Goal: Task Accomplishment & Management: Complete application form

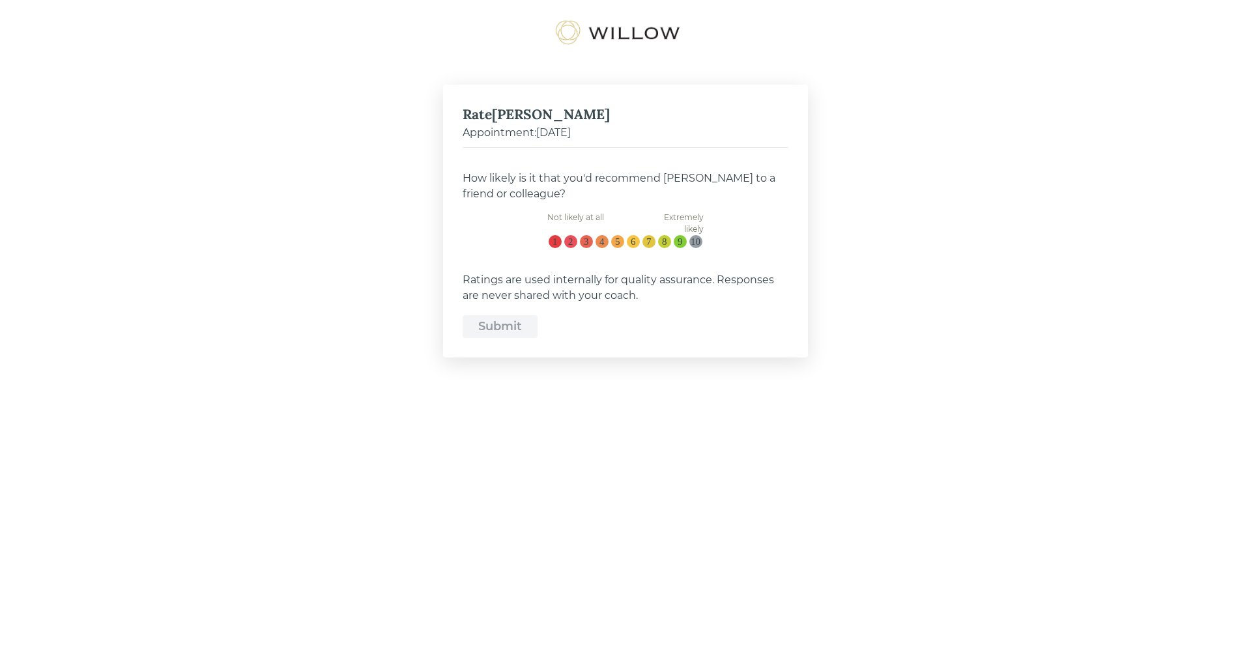
click at [697, 245] on div "10" at bounding box center [696, 242] width 10 height 11
click at [699, 237] on input "10" at bounding box center [699, 237] width 0 height 0
click at [502, 332] on div "Submit" at bounding box center [500, 327] width 44 height 18
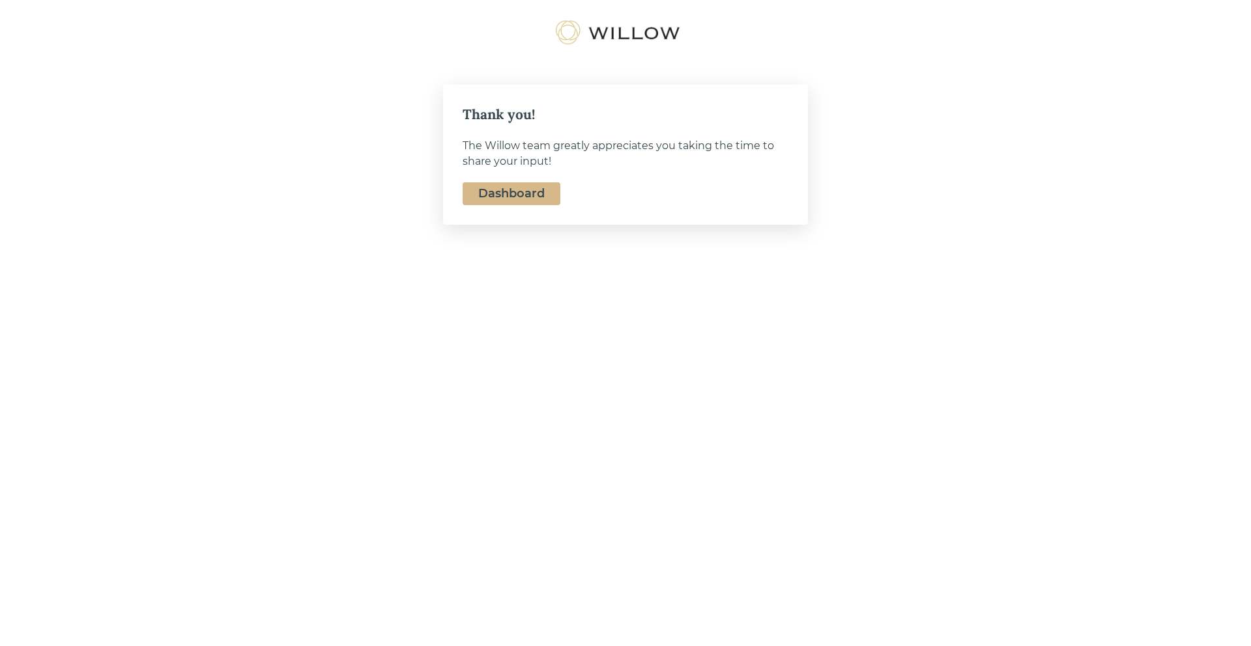
click at [526, 196] on link "Dashboard" at bounding box center [511, 193] width 66 height 14
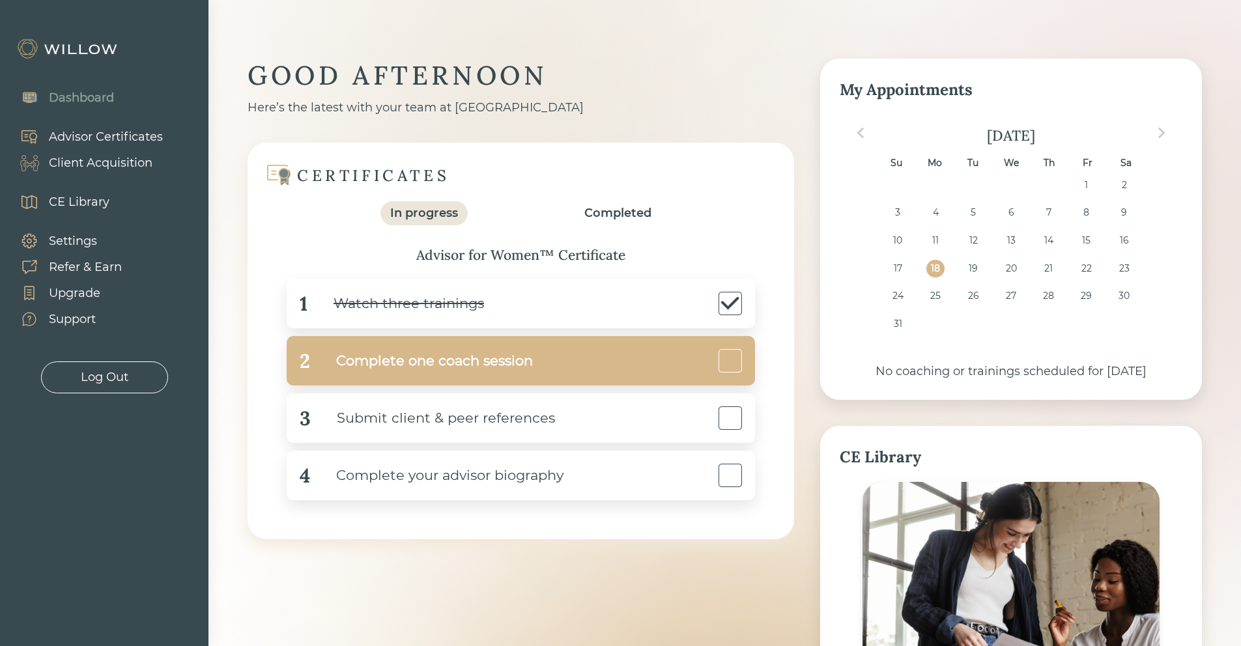
click at [740, 366] on div at bounding box center [730, 360] width 23 height 23
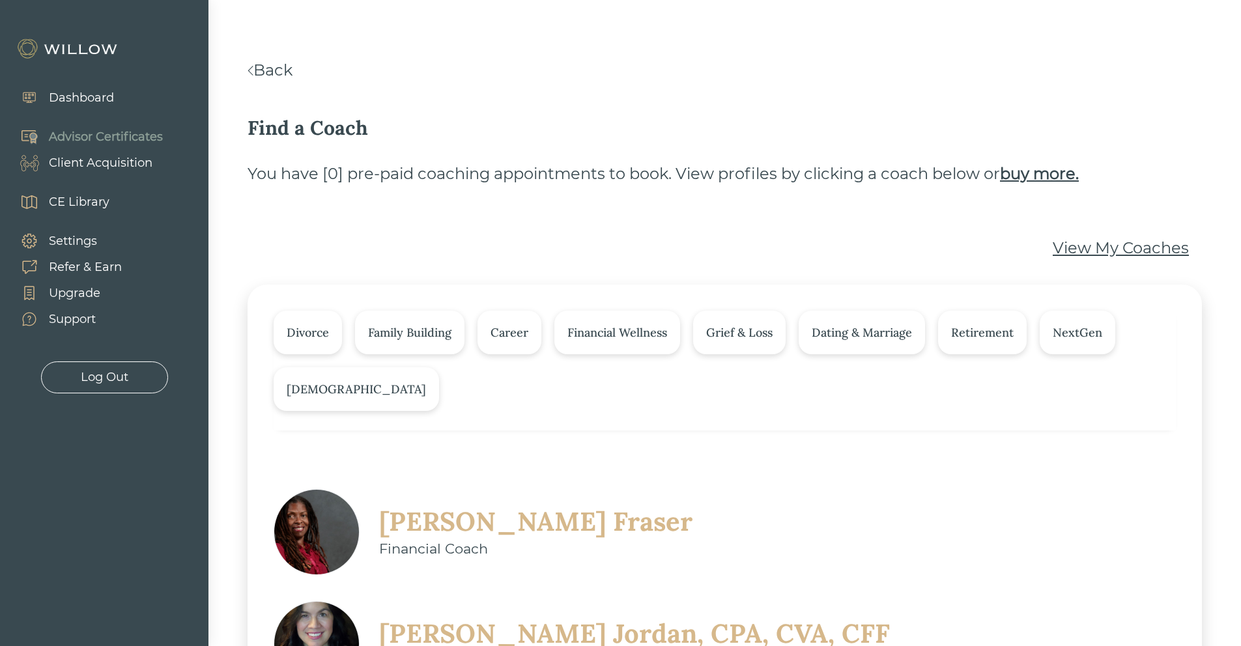
click at [1040, 172] on b "buy more." at bounding box center [1039, 173] width 79 height 19
click at [91, 95] on div "Dashboard" at bounding box center [81, 98] width 65 height 18
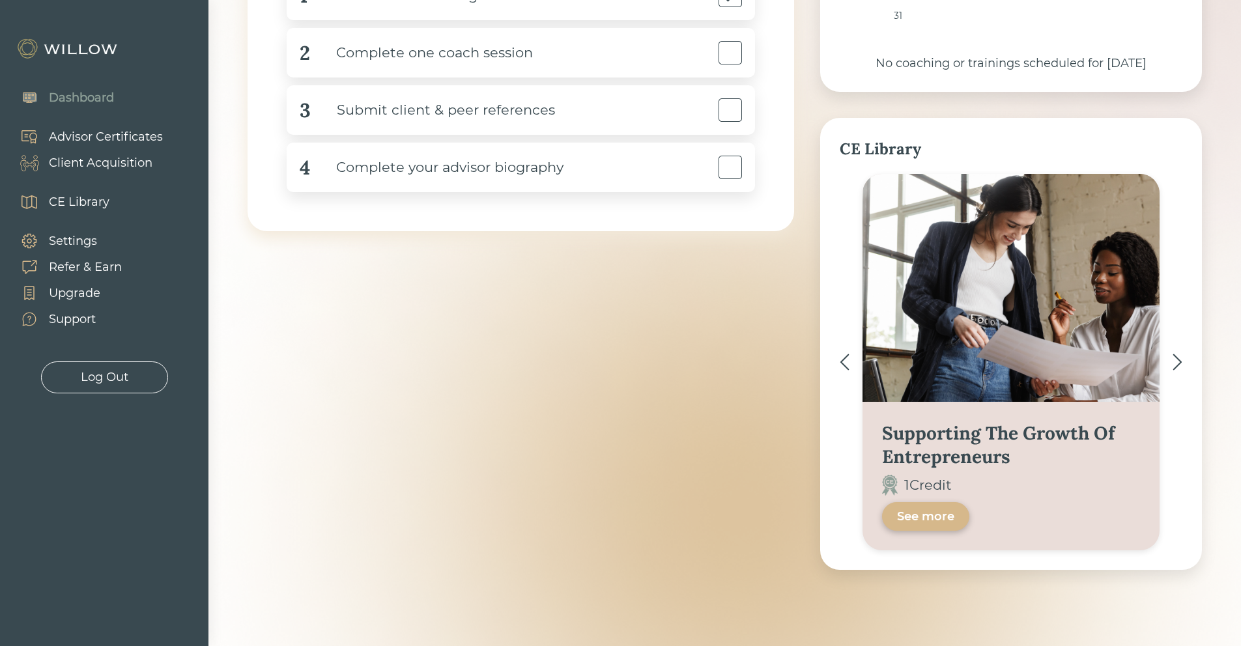
scroll to position [310, 0]
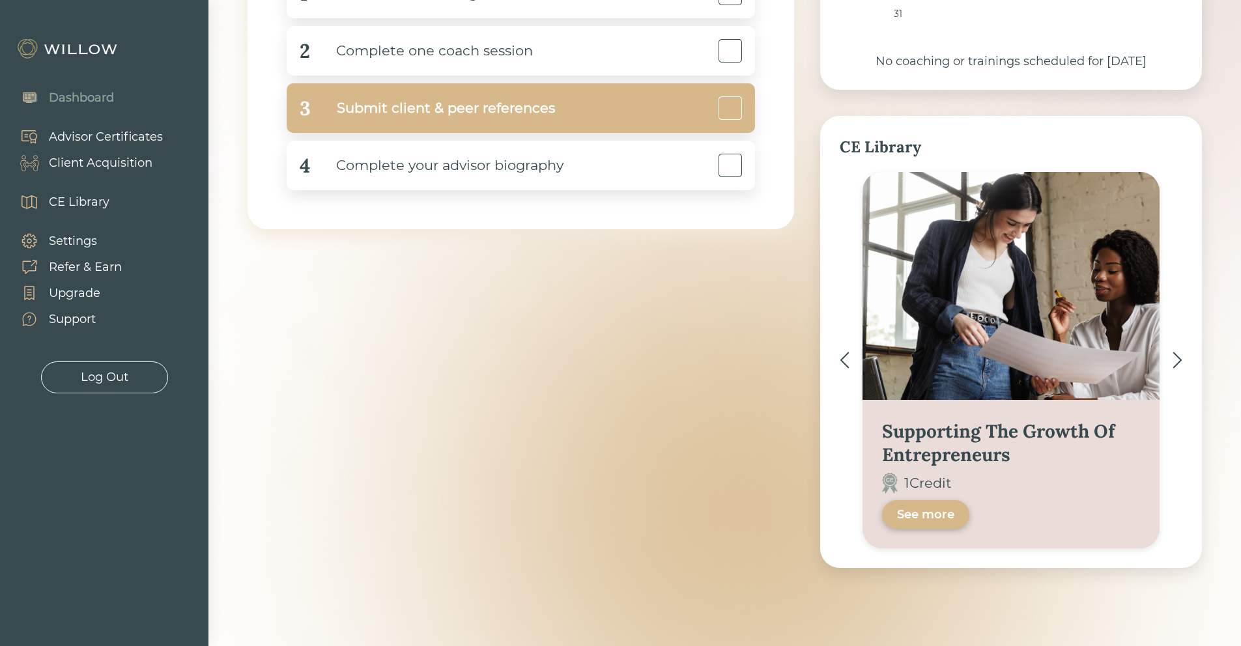
click at [431, 115] on div "Submit client & peer references" at bounding box center [433, 108] width 244 height 29
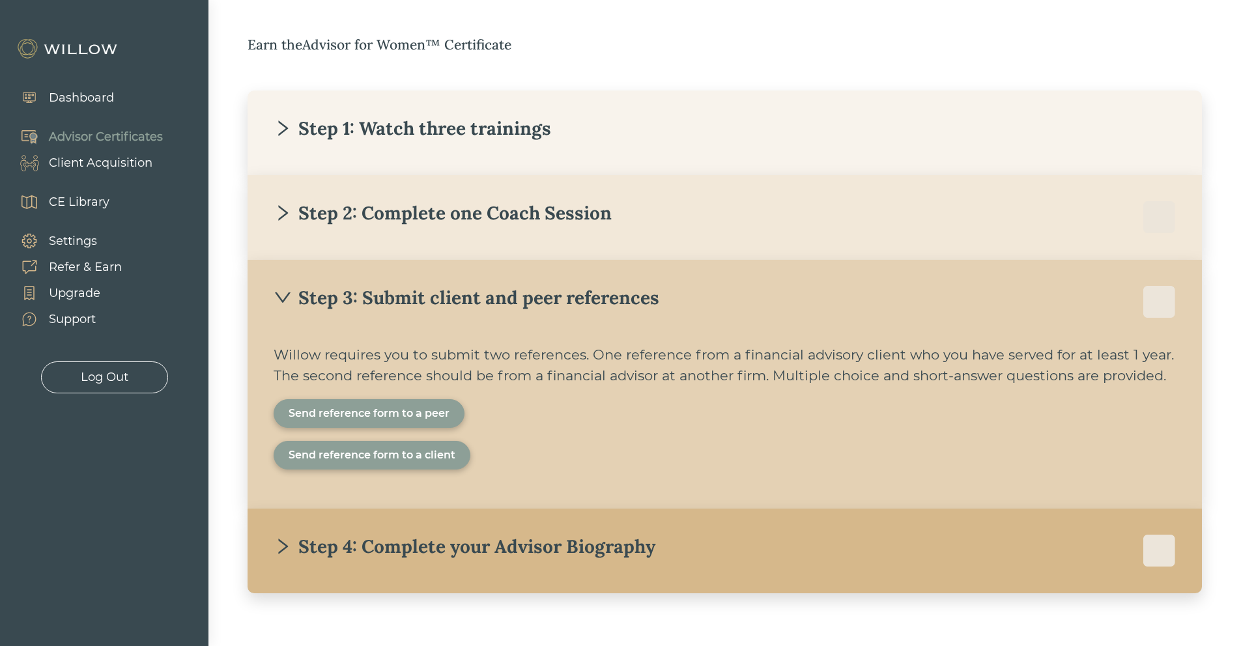
scroll to position [232, 0]
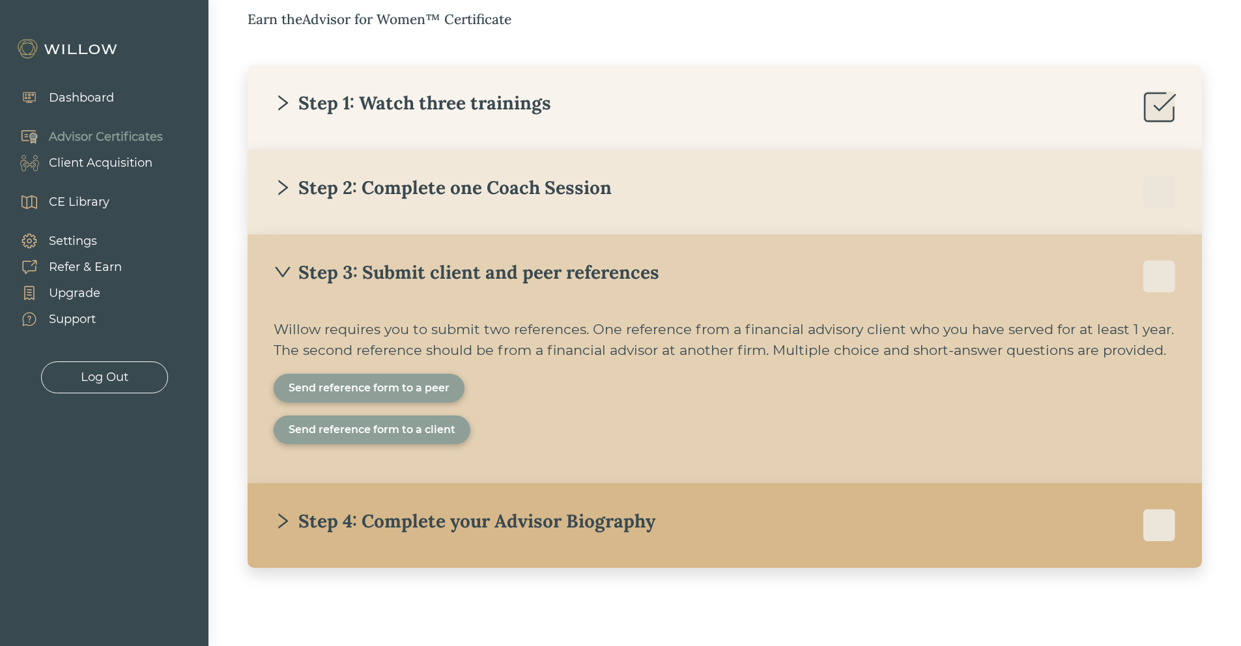
click at [407, 529] on div "Step 4: Complete your Advisor Biography" at bounding box center [465, 521] width 382 height 23
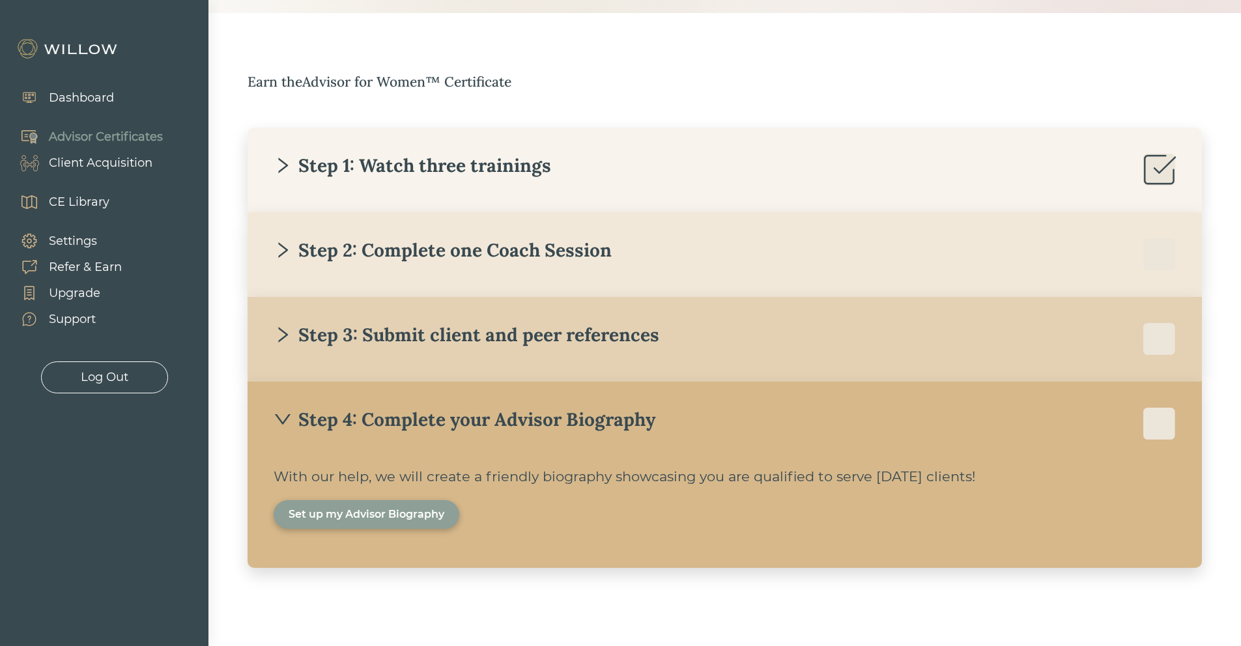
scroll to position [169, 0]
click at [379, 341] on div "Step 3: Submit client and peer references" at bounding box center [467, 334] width 386 height 23
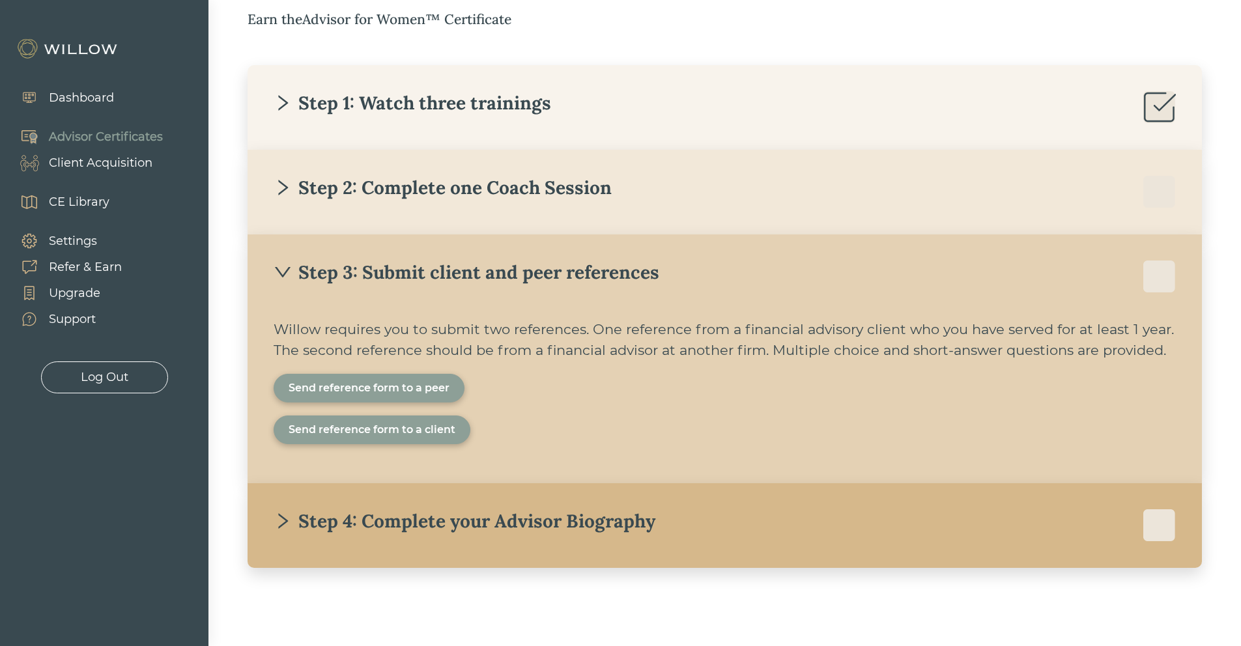
click at [392, 388] on div "Send reference form to a peer" at bounding box center [369, 389] width 161 height 16
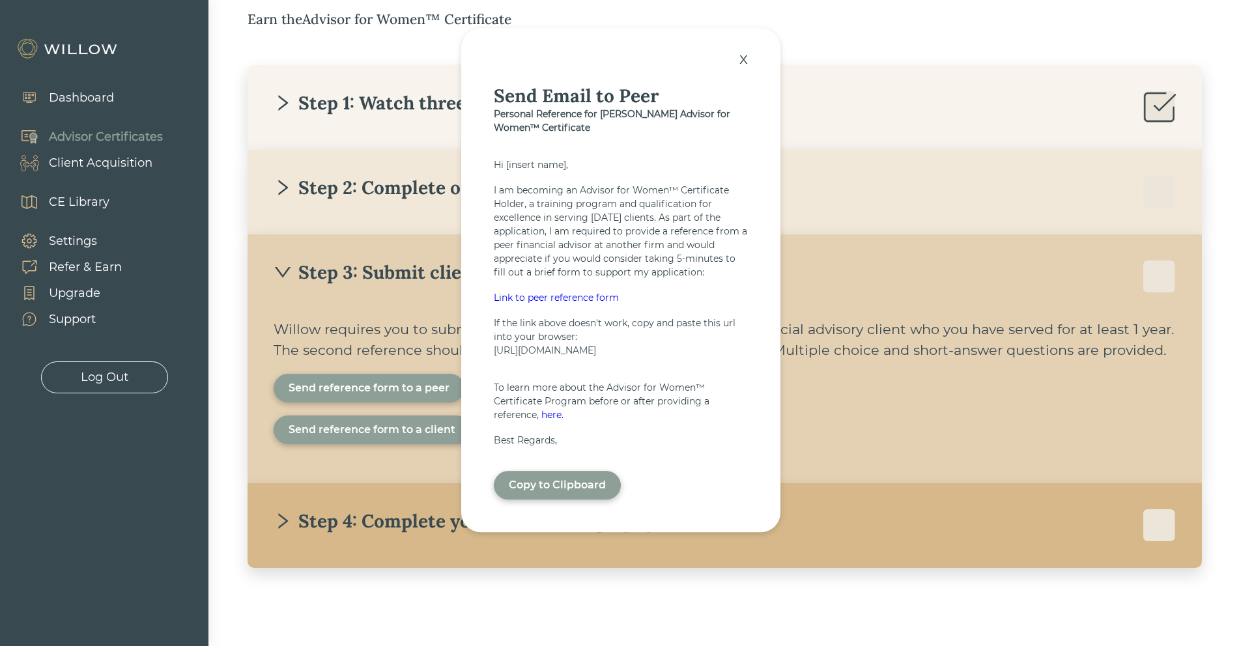
click at [563, 292] on div "Link to peer reference form" at bounding box center [621, 299] width 254 height 14
click at [741, 50] on div "x" at bounding box center [744, 59] width 22 height 29
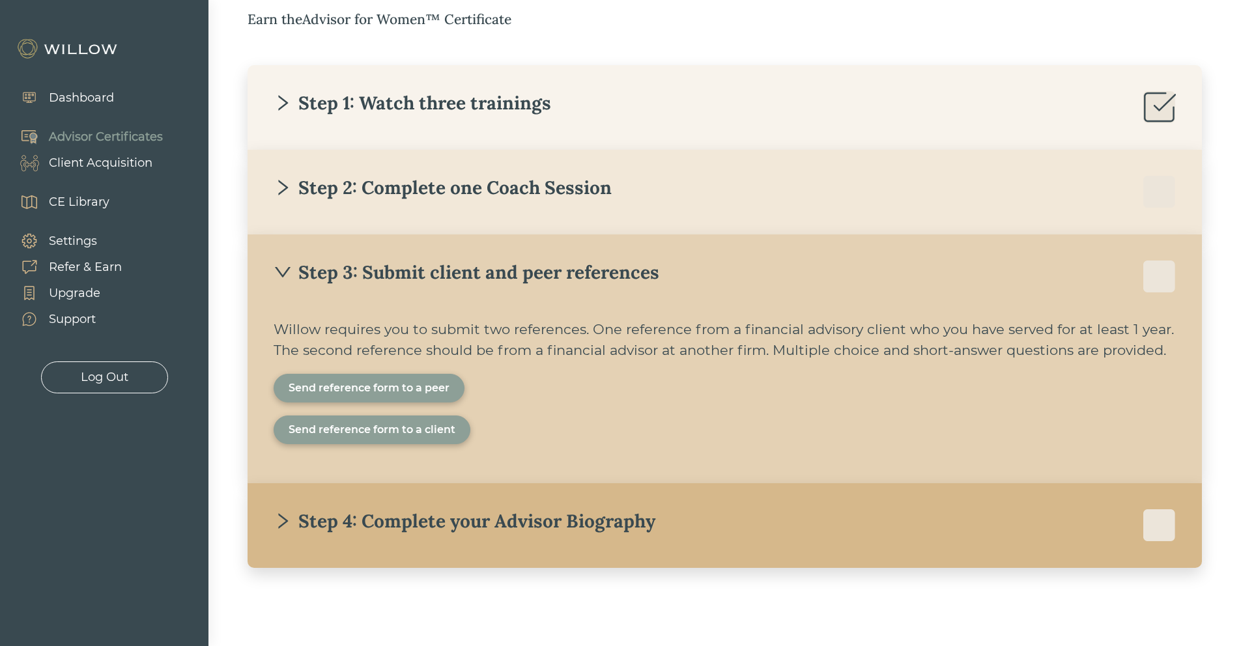
click at [409, 390] on div "Send reference form to a peer" at bounding box center [369, 389] width 161 height 16
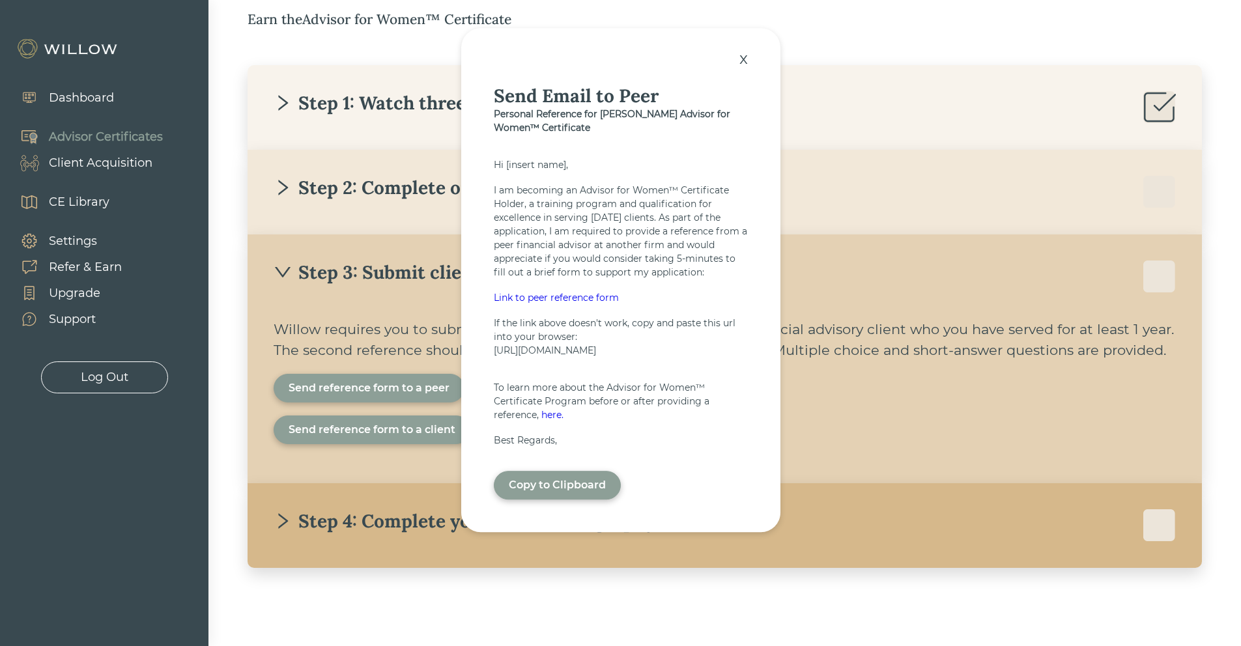
click at [562, 494] on div "Copy to Clipboard" at bounding box center [557, 486] width 97 height 16
click at [743, 48] on div "x" at bounding box center [744, 59] width 22 height 29
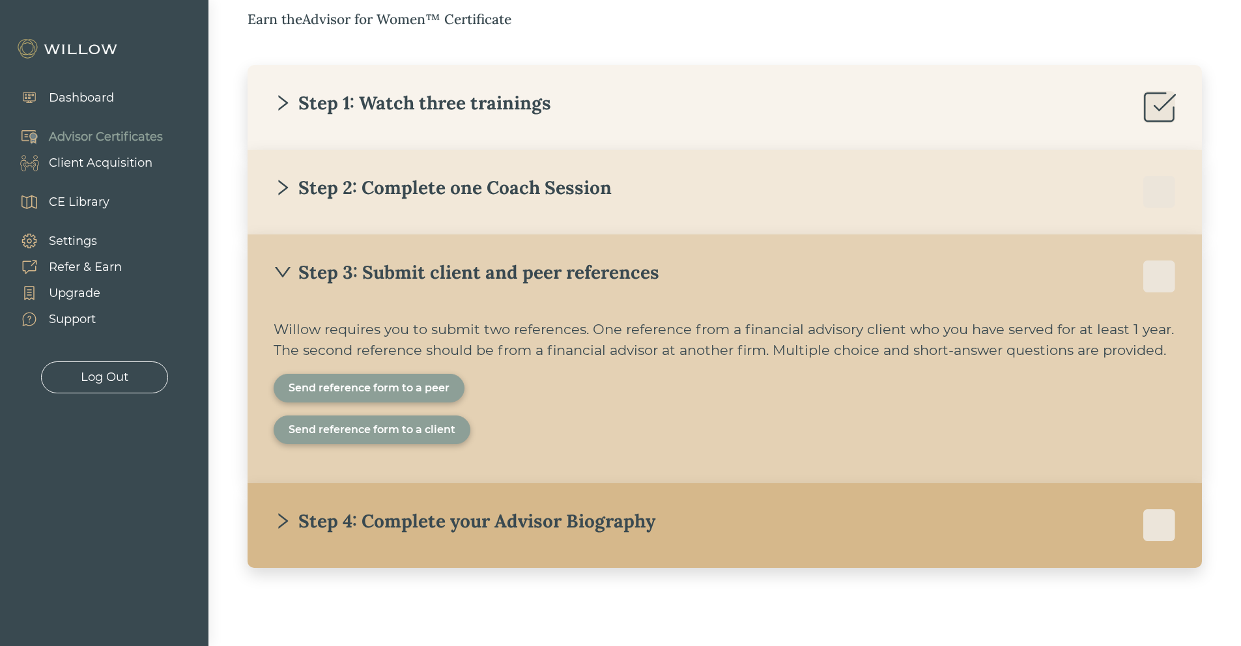
click at [407, 437] on div "Send reference form to a client" at bounding box center [372, 430] width 167 height 16
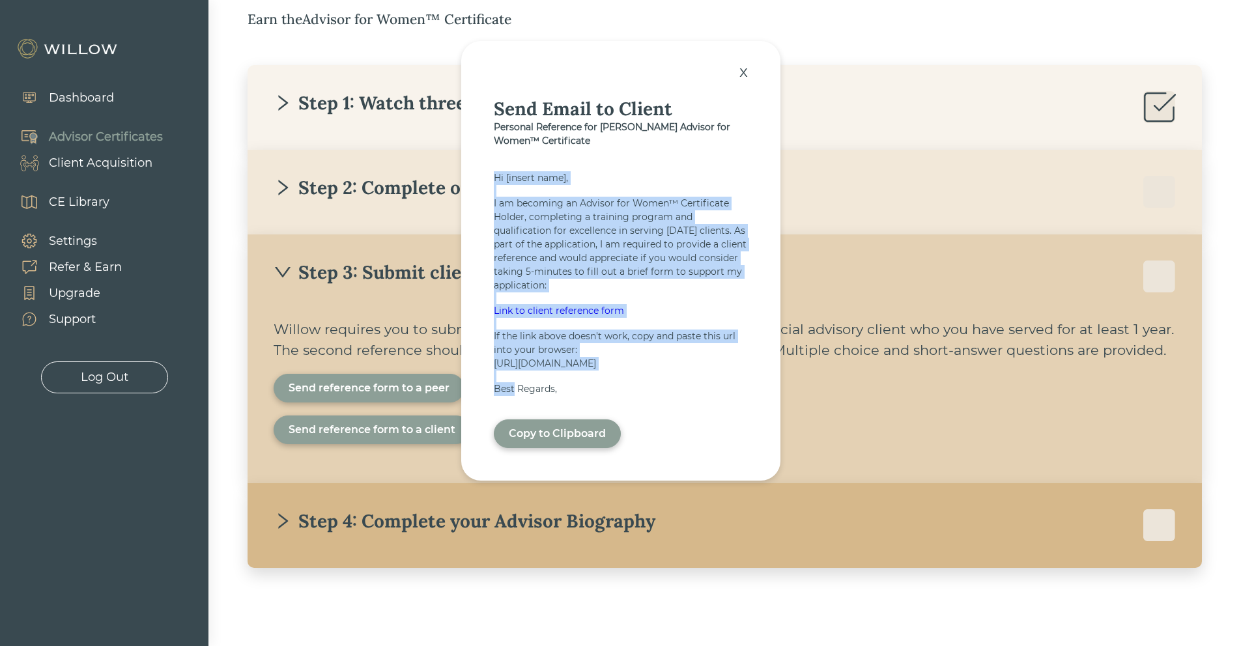
drag, startPoint x: 513, startPoint y: 412, endPoint x: 489, endPoint y: 175, distance: 237.8
click at [489, 175] on div "x Send Email to Client Personal Reference for [PERSON_NAME] Advisor for Women™ …" at bounding box center [620, 261] width 319 height 440
click at [575, 442] on div "Copy to Clipboard" at bounding box center [557, 434] width 97 height 16
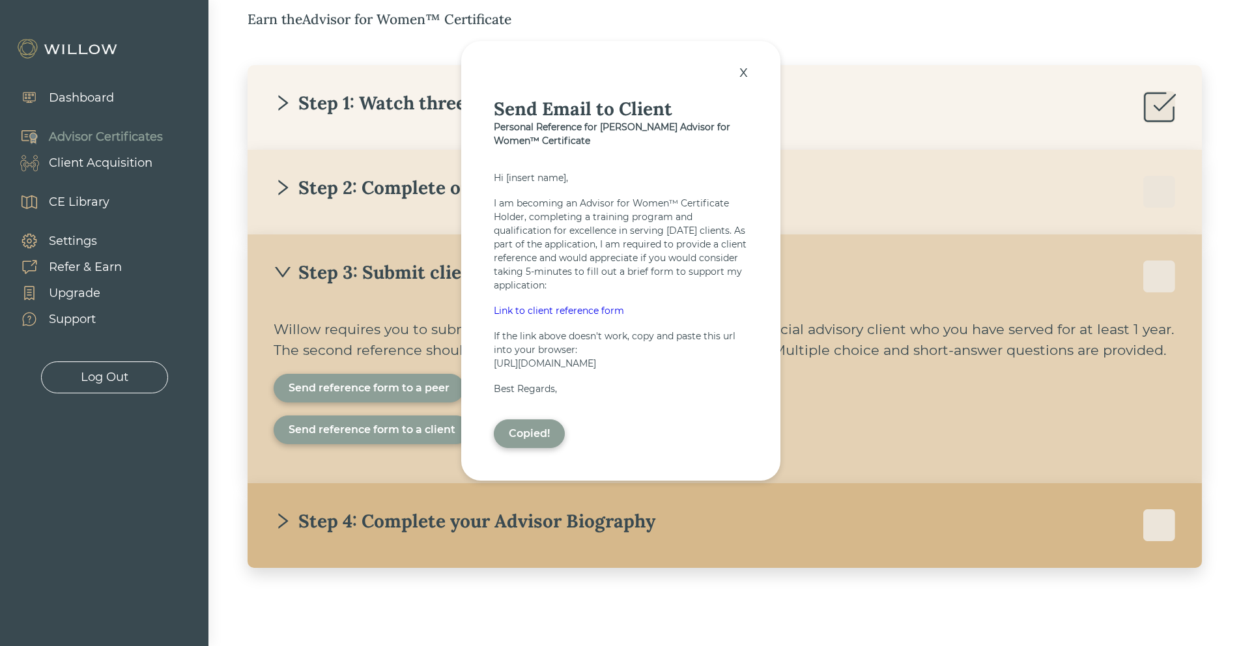
click at [744, 65] on div "x" at bounding box center [744, 71] width 22 height 29
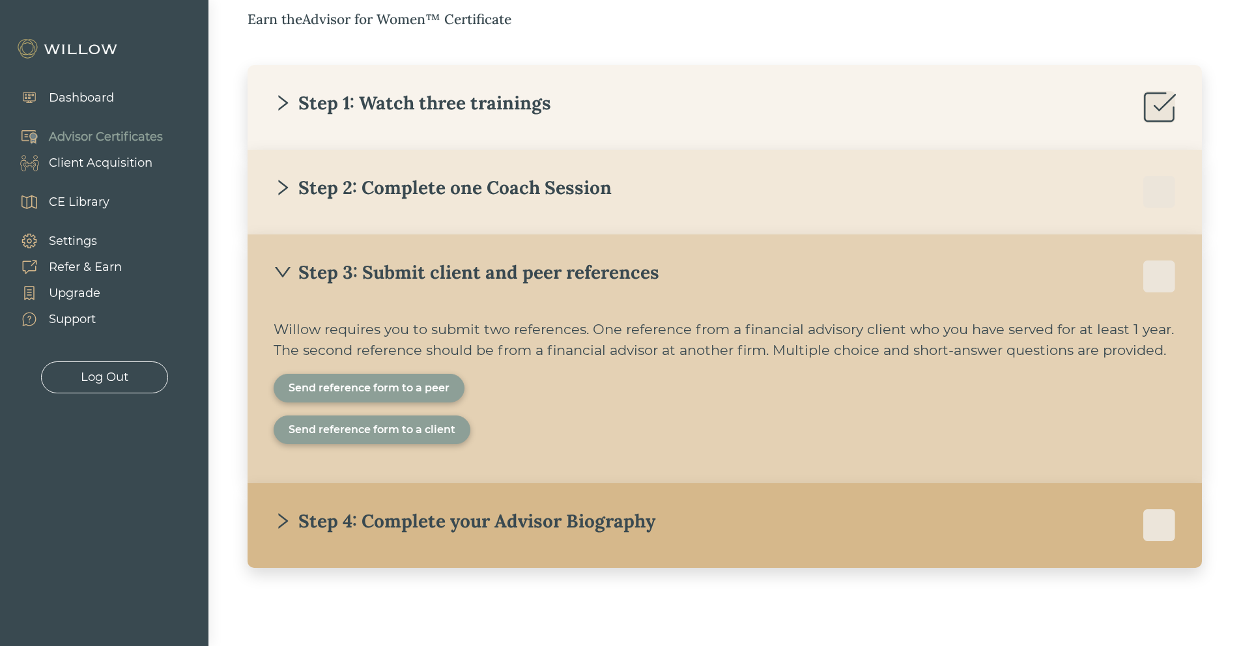
click at [564, 182] on div "Step 2: Complete one Coach Session" at bounding box center [443, 187] width 338 height 23
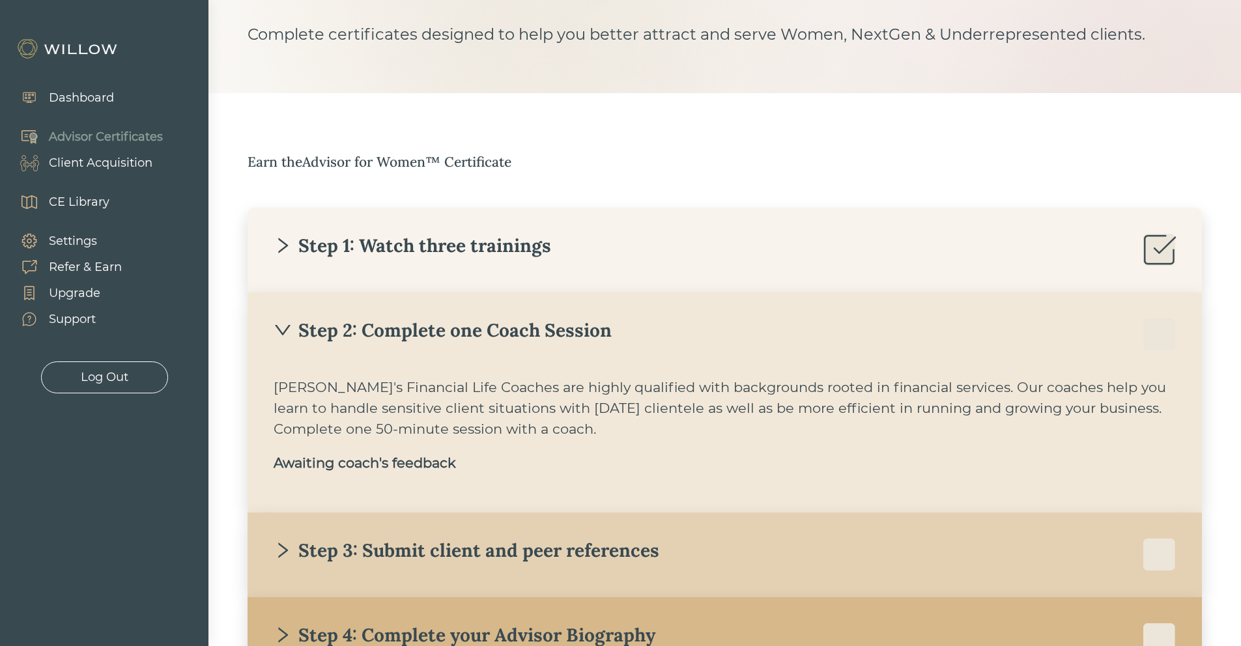
scroll to position [0, 0]
